Goal: Transaction & Acquisition: Purchase product/service

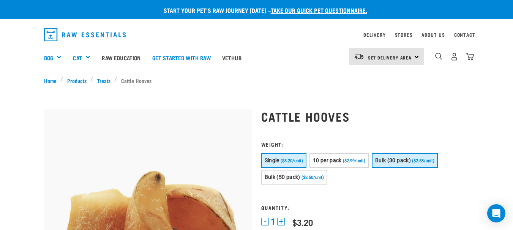
click at [381, 158] on span "Bulk (30 pack)" at bounding box center [393, 160] width 36 height 6
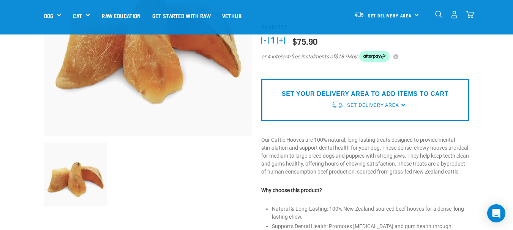
scroll to position [152, 0]
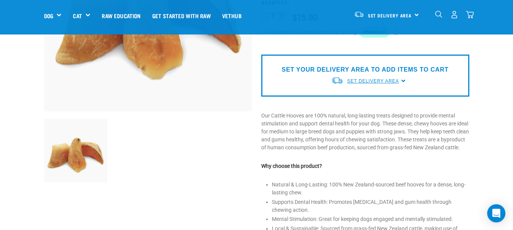
click at [376, 82] on span "Set Delivery Area" at bounding box center [373, 81] width 52 height 5
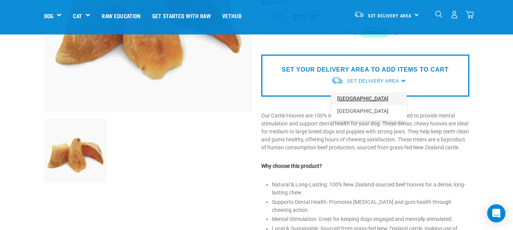
click at [351, 100] on link "[GEOGRAPHIC_DATA]" at bounding box center [369, 99] width 76 height 13
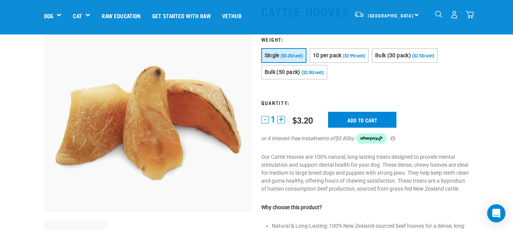
scroll to position [38, 0]
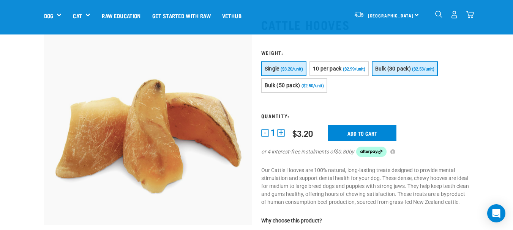
click at [388, 72] on span "Bulk (30 pack)" at bounding box center [393, 69] width 36 height 6
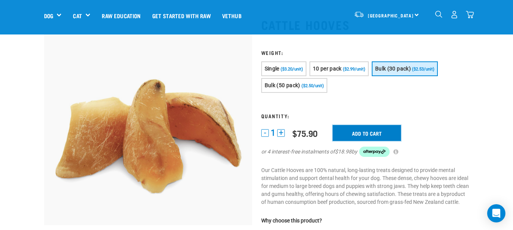
click at [379, 130] on input "Add to cart" at bounding box center [366, 133] width 68 height 16
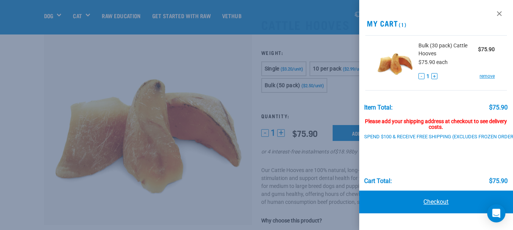
click at [434, 200] on link "Checkout" at bounding box center [436, 202] width 154 height 23
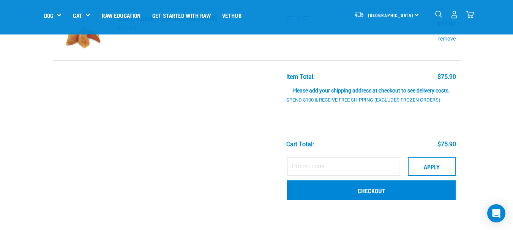
scroll to position [76, 0]
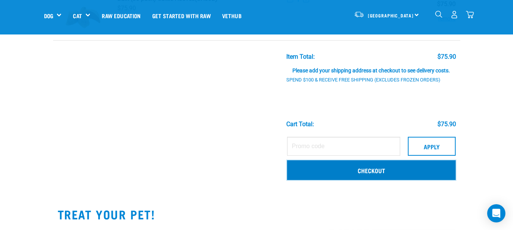
click at [391, 174] on link "Checkout" at bounding box center [371, 171] width 168 height 20
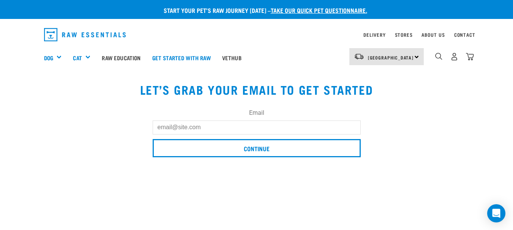
click at [213, 124] on input "Email" at bounding box center [257, 128] width 208 height 14
type input "BROWNIE20003@GMAIL.COM"
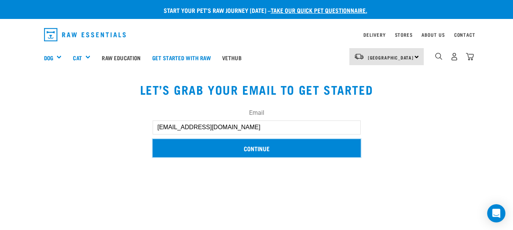
click at [264, 150] on input "Continue" at bounding box center [257, 148] width 208 height 18
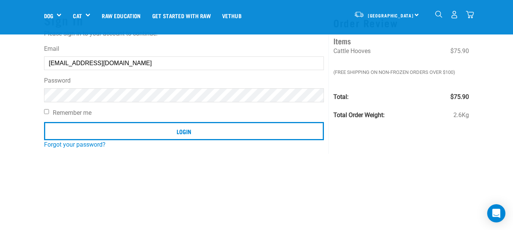
scroll to position [38, 0]
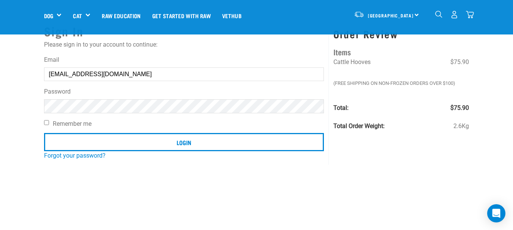
click at [50, 124] on label "Remember me" at bounding box center [184, 124] width 280 height 9
click at [49, 124] on input "Remember me" at bounding box center [46, 122] width 5 height 5
checkbox input "true"
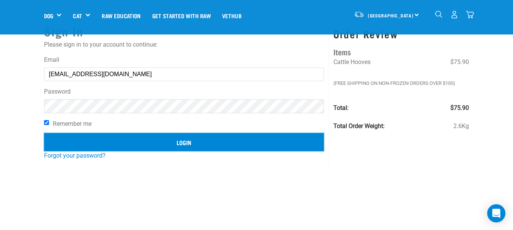
click at [192, 141] on input "Login" at bounding box center [184, 142] width 280 height 18
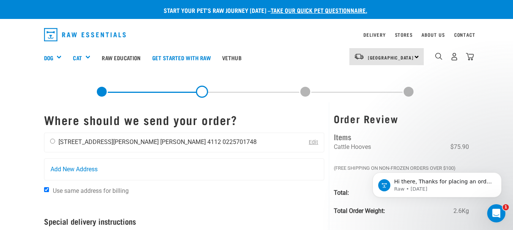
drag, startPoint x: 53, startPoint y: 142, endPoint x: 61, endPoint y: 145, distance: 8.7
click at [53, 143] on input "radio" at bounding box center [52, 141] width 5 height 5
radio input "true"
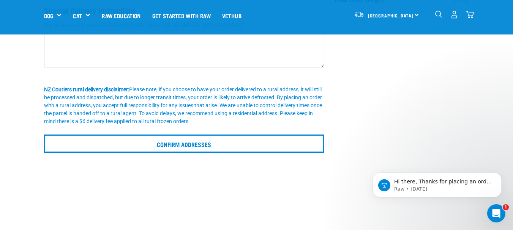
scroll to position [190, 0]
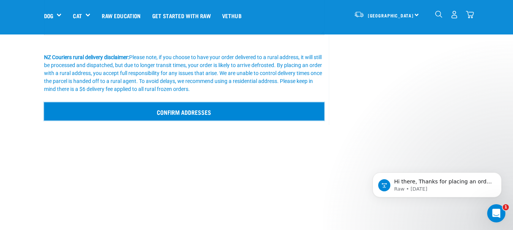
click at [189, 113] on input "Confirm addresses" at bounding box center [184, 111] width 280 height 18
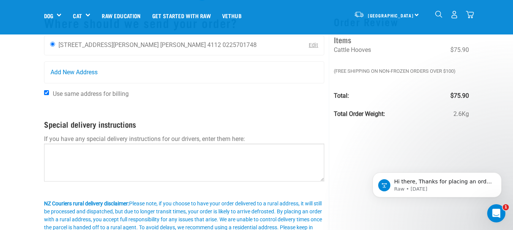
scroll to position [38, 0]
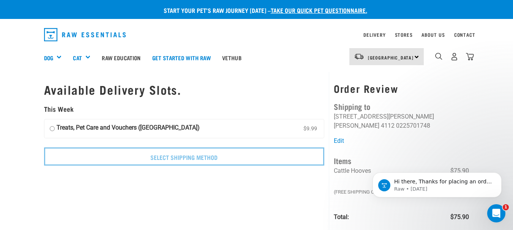
click at [52, 130] on input "Treats, Pet Care and Vouchers (North Island) $9.99" at bounding box center [52, 128] width 5 height 11
radio input "true"
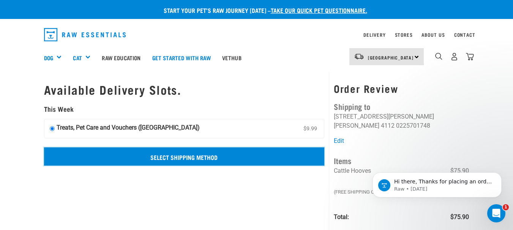
click at [160, 149] on input "Select Shipping Method" at bounding box center [184, 157] width 280 height 18
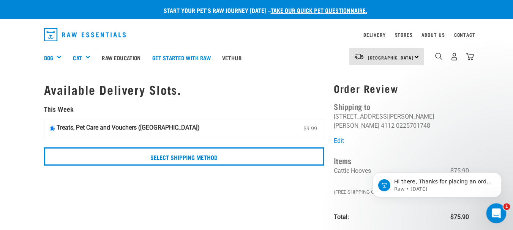
click at [497, 209] on icon "Open Intercom Messenger" at bounding box center [495, 212] width 13 height 13
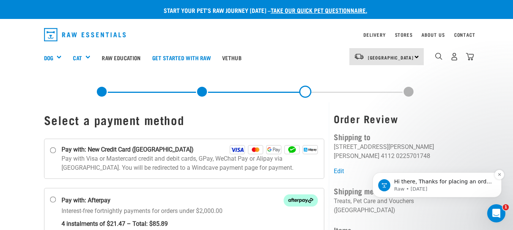
click at [416, 187] on p "Raw • 116w ago" at bounding box center [443, 189] width 98 height 7
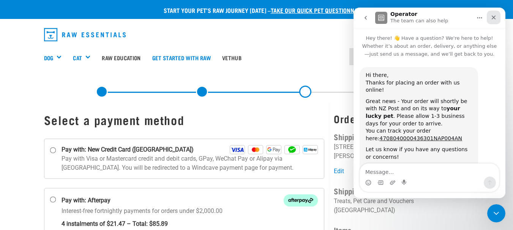
click at [494, 19] on icon "Close" at bounding box center [493, 17] width 6 height 6
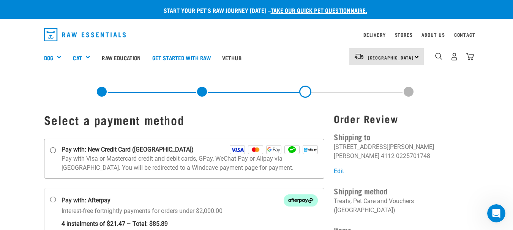
click at [51, 151] on input "Pay with: New Credit Card (Windcave)" at bounding box center [53, 150] width 6 height 6
radio input "true"
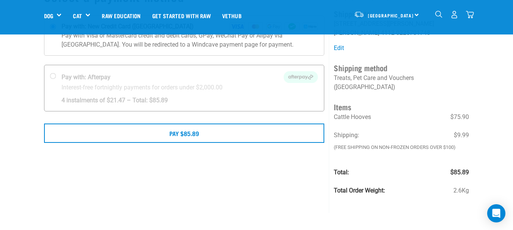
scroll to position [76, 0]
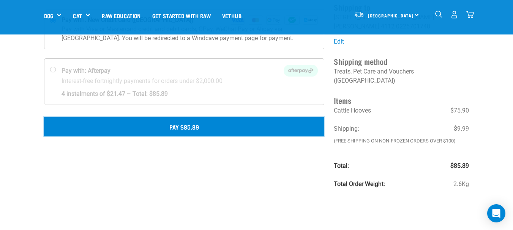
click at [174, 123] on button "Pay $85.89" at bounding box center [184, 126] width 280 height 19
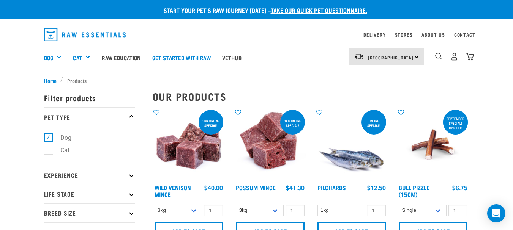
click at [441, 139] on img at bounding box center [433, 145] width 72 height 72
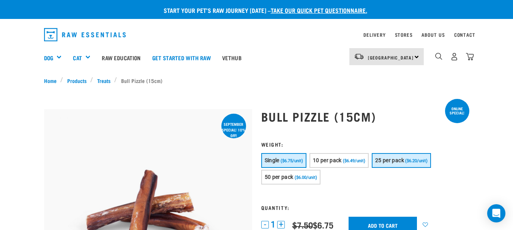
click at [410, 161] on span "($6.20/unit)" at bounding box center [416, 161] width 22 height 5
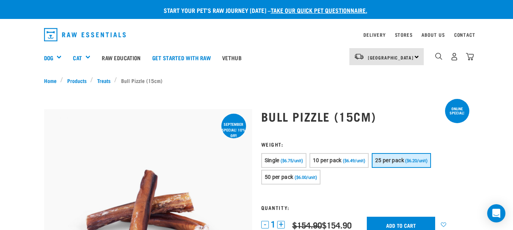
scroll to position [38, 0]
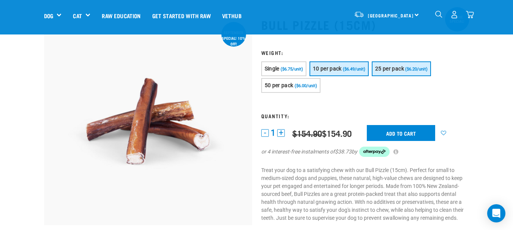
click at [339, 70] on span "10 per pack" at bounding box center [327, 69] width 29 height 6
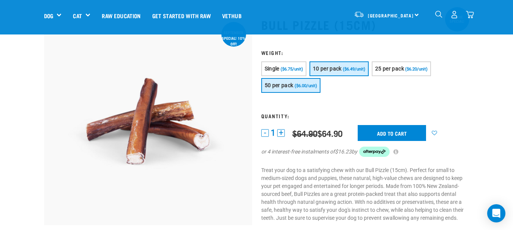
click at [298, 86] on span "($6.00/unit)" at bounding box center [305, 85] width 22 height 5
click at [320, 68] on span "10 per pack" at bounding box center [327, 69] width 29 height 6
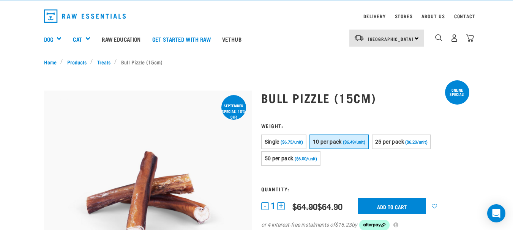
scroll to position [0, 0]
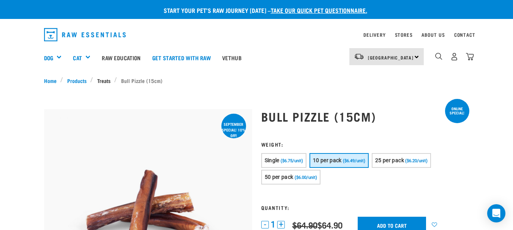
click at [105, 81] on link "Treats" at bounding box center [103, 81] width 21 height 8
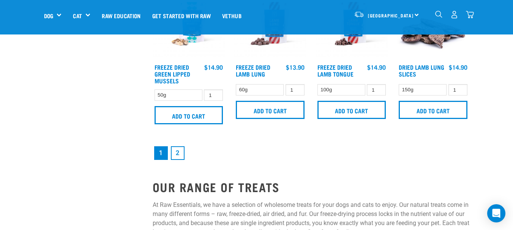
scroll to position [1100, 0]
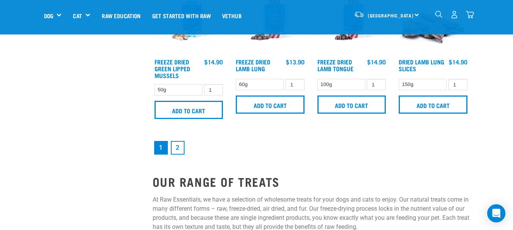
click at [179, 148] on link "2" at bounding box center [178, 148] width 14 height 14
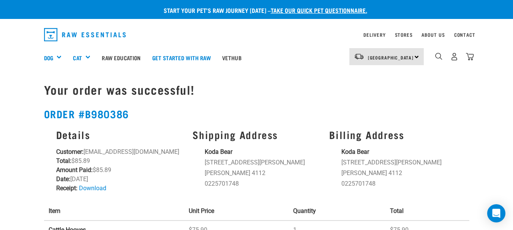
drag, startPoint x: 21, startPoint y: 2, endPoint x: 0, endPoint y: 69, distance: 70.3
click at [0, 69] on nav "[GEOGRAPHIC_DATA] [GEOGRAPHIC_DATA] [GEOGRAPHIC_DATA] Dog Shop All Dog Rolls Cat" at bounding box center [256, 58] width 513 height 30
